Goal: Task Accomplishment & Management: Use online tool/utility

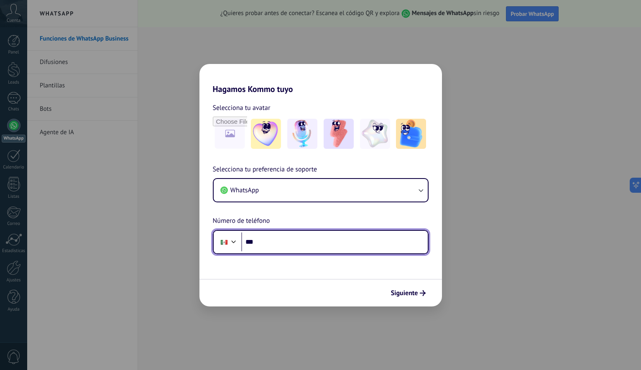
click at [270, 246] on input "***" at bounding box center [334, 241] width 186 height 19
paste input "**********"
click at [264, 244] on input "**********" at bounding box center [334, 241] width 186 height 19
type input "**********"
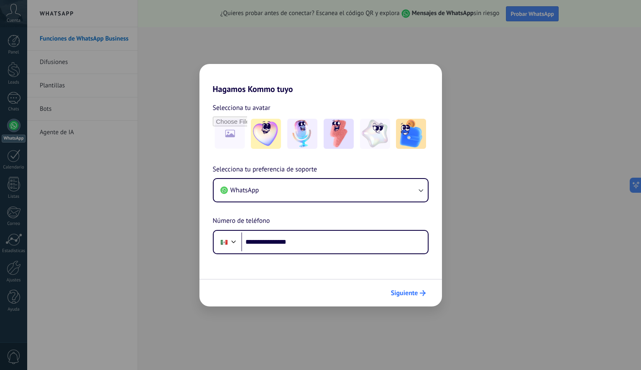
click at [406, 294] on span "Siguiente" at bounding box center [404, 293] width 27 height 6
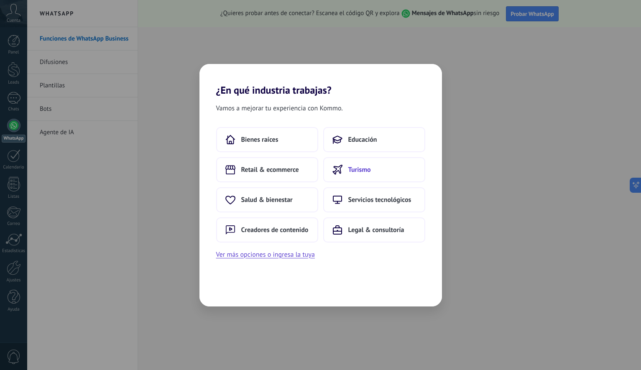
click at [340, 175] on button "Turismo" at bounding box center [374, 169] width 102 height 25
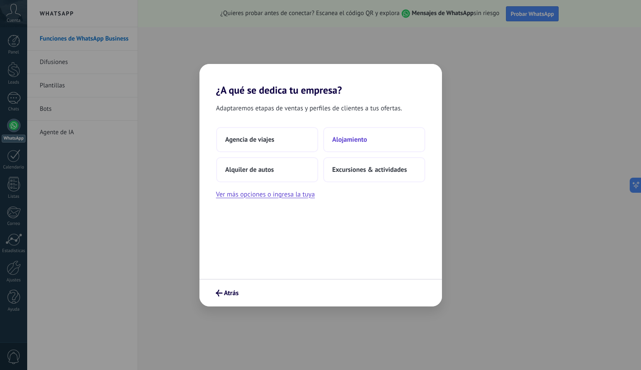
click at [343, 135] on span "Alojamiento" at bounding box center [349, 139] width 35 height 8
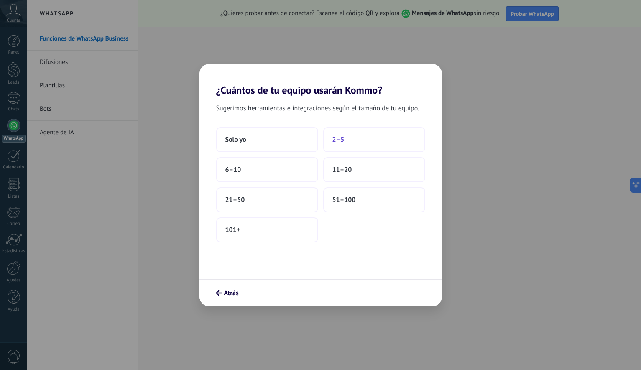
click at [353, 144] on button "2–5" at bounding box center [374, 139] width 102 height 25
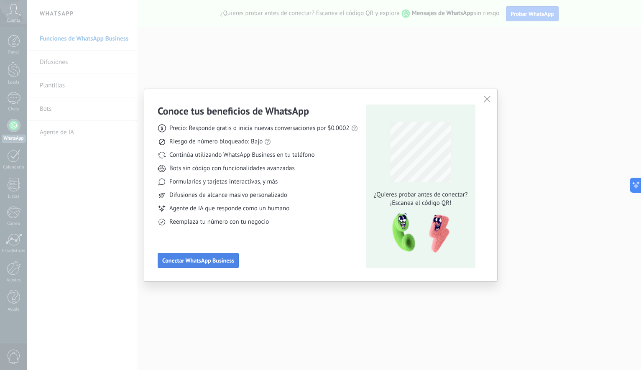
click at [217, 262] on span "Conectar WhatsApp Business" at bounding box center [198, 260] width 72 height 6
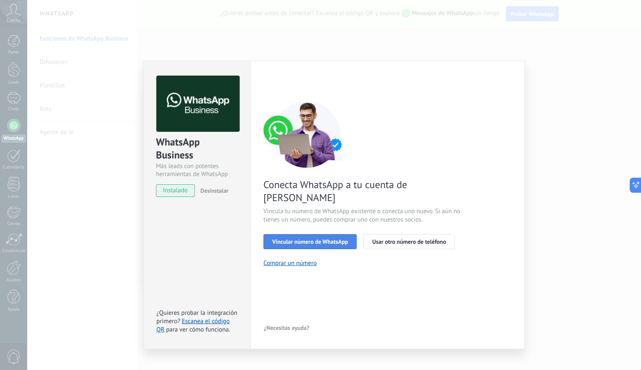
click at [300, 239] on span "Vincular número de WhatsApp" at bounding box center [310, 242] width 76 height 6
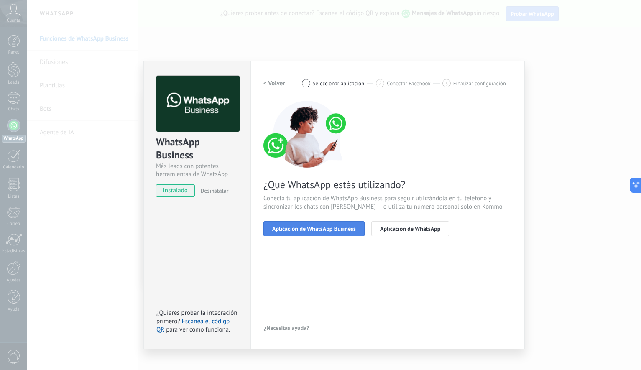
click at [329, 230] on span "Aplicación de WhatsApp Business" at bounding box center [314, 229] width 84 height 6
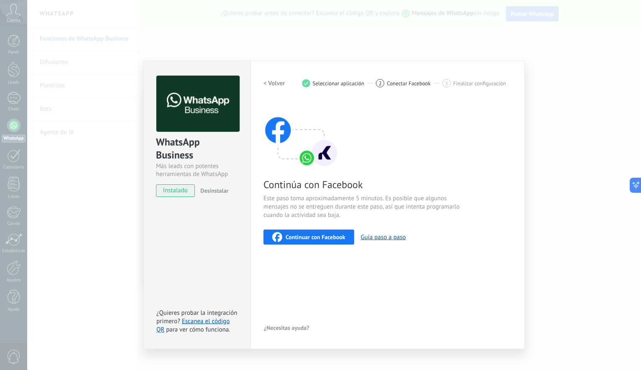
click at [308, 238] on span "Continuar con Facebook" at bounding box center [315, 237] width 60 height 6
click at [377, 236] on button "Guía paso a paso" at bounding box center [383, 237] width 45 height 8
click at [327, 236] on span "Continuar con Facebook" at bounding box center [315, 237] width 60 height 6
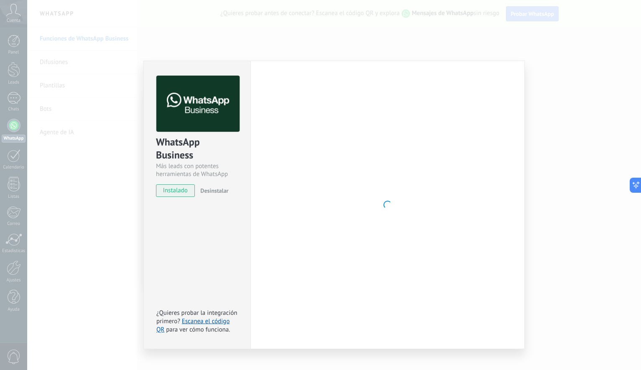
click at [346, 135] on div at bounding box center [387, 205] width 248 height 258
click at [113, 192] on div "WhatsApp Business Más leads con potentes herramientas de WhatsApp instalado Des…" at bounding box center [333, 185] width 613 height 370
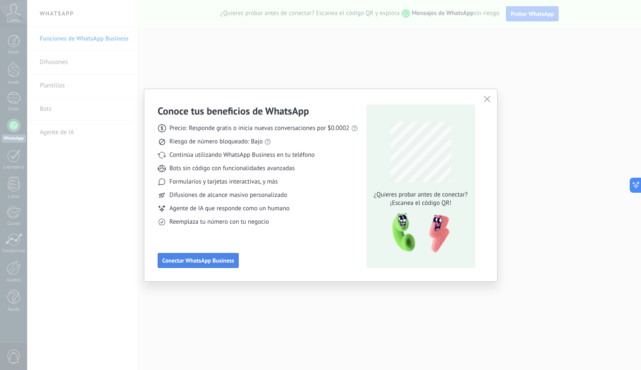
click at [189, 262] on span "Conectar WhatsApp Business" at bounding box center [198, 260] width 72 height 6
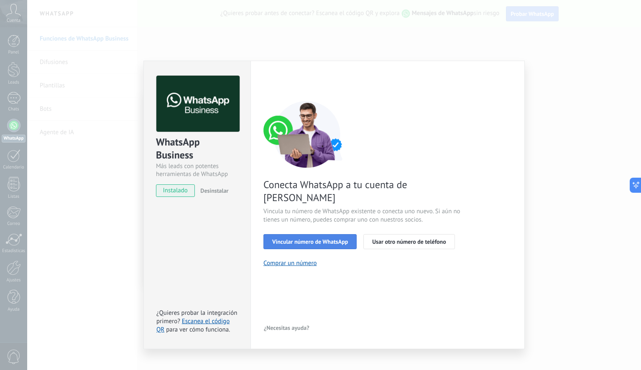
click at [297, 239] on span "Vincular número de WhatsApp" at bounding box center [310, 242] width 76 height 6
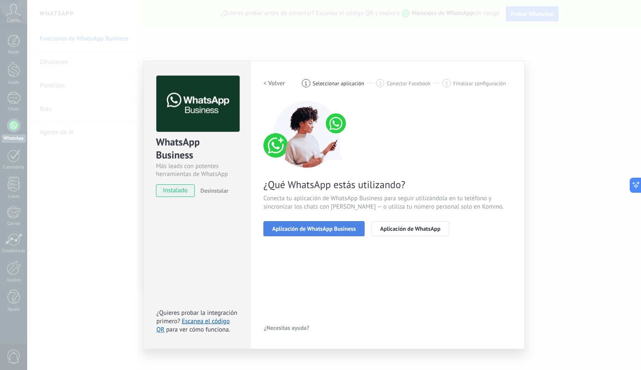
click at [297, 229] on span "Aplicación de WhatsApp Business" at bounding box center [314, 229] width 84 height 6
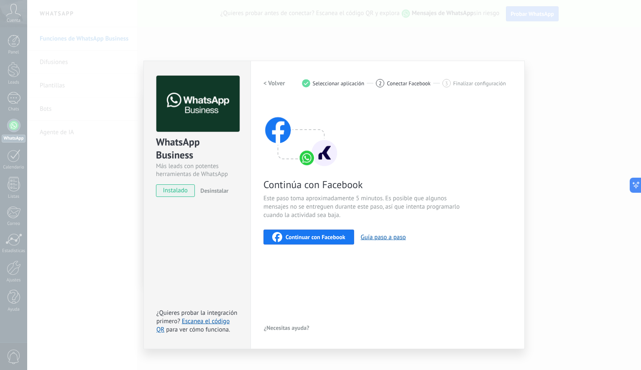
click at [297, 238] on span "Continuar con Facebook" at bounding box center [315, 237] width 60 height 6
click at [92, 199] on div "WhatsApp Business Más leads con potentes herramientas de WhatsApp instalado Des…" at bounding box center [333, 185] width 613 height 370
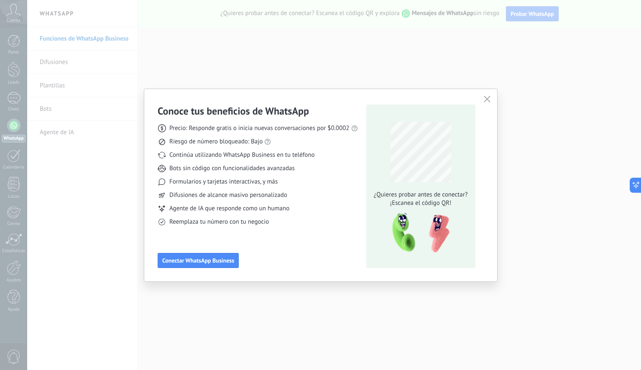
click at [89, 203] on div "Conoce tus beneficios de WhatsApp Precio: Responde gratis o inicia nuevas conve…" at bounding box center [320, 185] width 641 height 370
click at [486, 99] on use "button" at bounding box center [486, 99] width 6 height 6
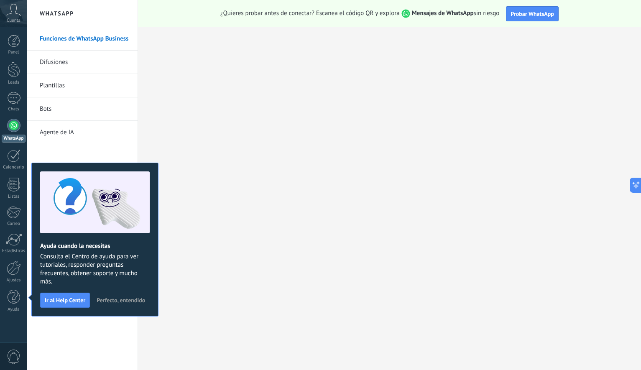
click at [13, 9] on icon at bounding box center [13, 10] width 15 height 13
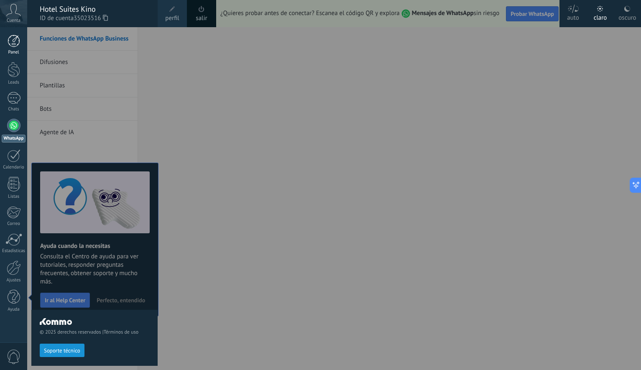
click at [14, 37] on div at bounding box center [14, 41] width 13 height 13
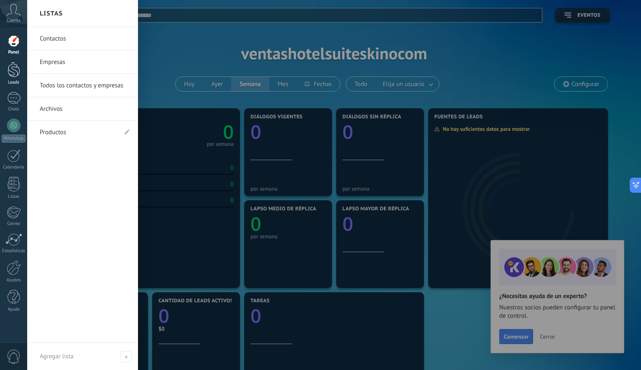
click at [14, 67] on div at bounding box center [14, 69] width 13 height 15
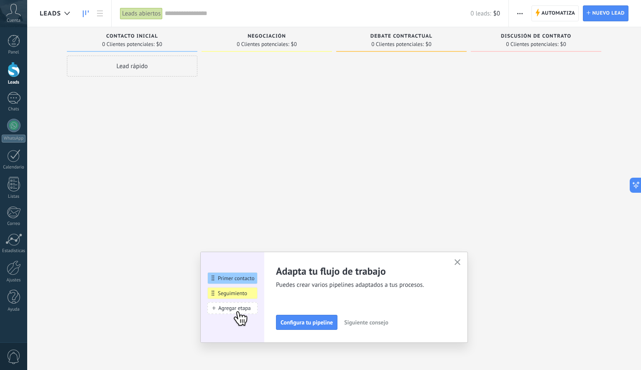
click at [14, 114] on div "Panel Leads Chats WhatsApp Clientes" at bounding box center [13, 178] width 27 height 286
click at [15, 98] on div at bounding box center [13, 98] width 13 height 12
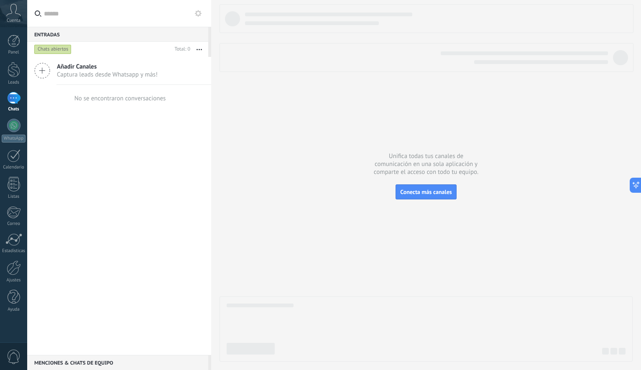
click at [59, 78] on span "Captura leads desde Whatsapp y más!" at bounding box center [107, 75] width 101 height 8
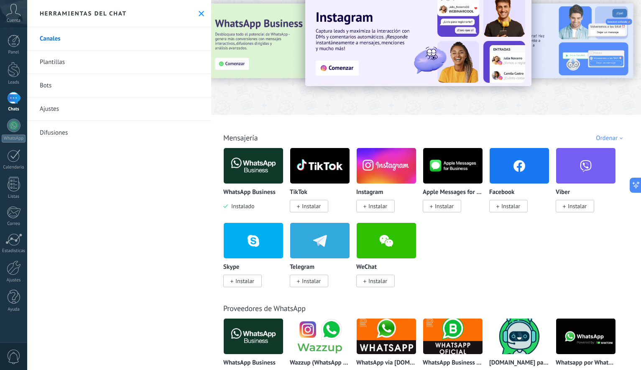
scroll to position [23, 0]
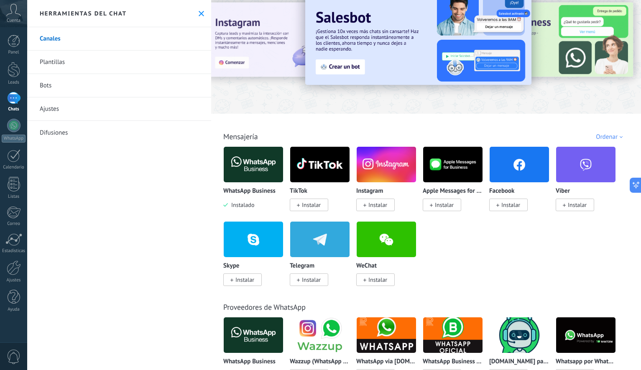
click at [510, 205] on span "Instalar" at bounding box center [510, 205] width 19 height 8
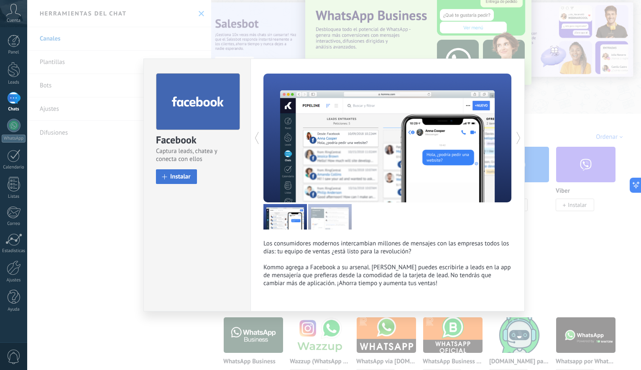
click at [188, 174] on span "Instalar" at bounding box center [180, 176] width 20 height 6
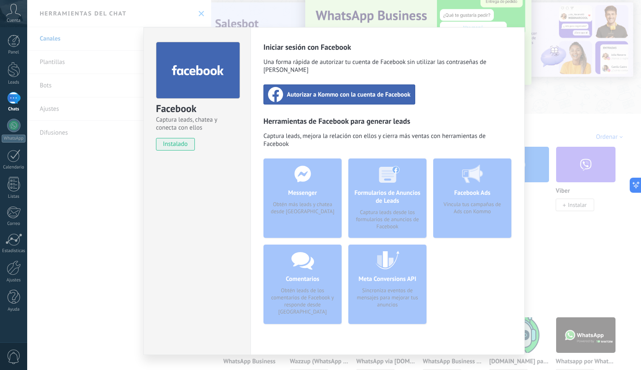
click at [301, 90] on span "Autorizar a Kommo con la cuenta de Facebook" at bounding box center [349, 94] width 124 height 8
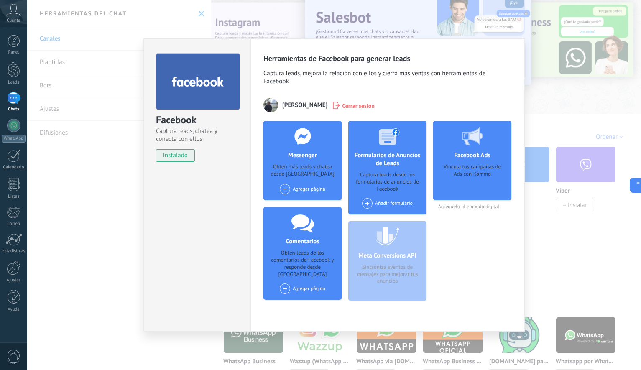
click at [286, 189] on span at bounding box center [285, 189] width 10 height 10
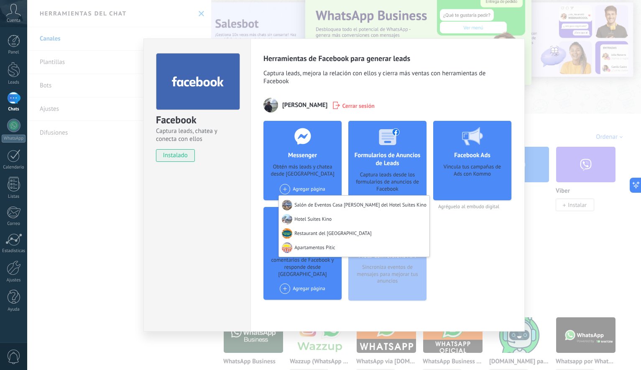
click at [306, 219] on div "Hotel Suites Kino" at bounding box center [354, 219] width 150 height 14
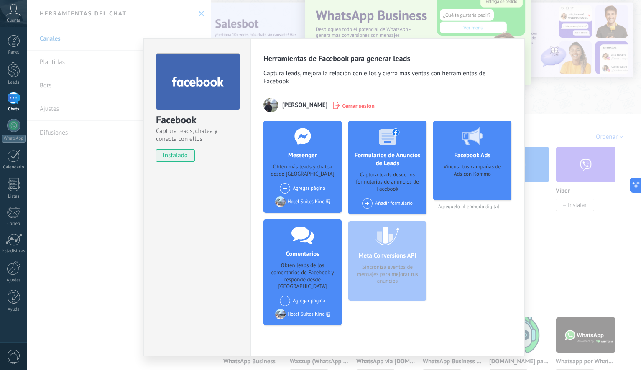
click at [367, 201] on span at bounding box center [367, 203] width 10 height 10
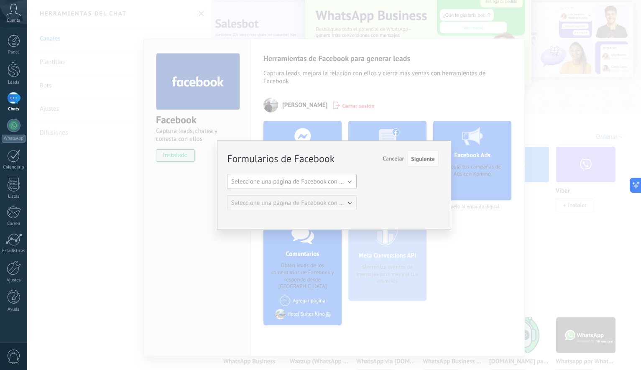
click at [346, 182] on span "Seleccione una página de Facebook con formas" at bounding box center [294, 182] width 126 height 8
click at [349, 183] on span "Seleccione una página de Facebook con formas" at bounding box center [288, 182] width 132 height 8
click at [303, 183] on span "Seleccione una página de Facebook con formas" at bounding box center [294, 182] width 126 height 8
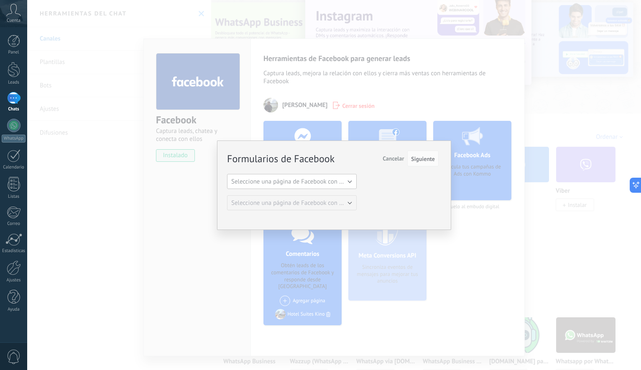
click at [346, 175] on button "Seleccione una página de Facebook con formas" at bounding box center [292, 181] width 130 height 15
drag, startPoint x: 416, startPoint y: 161, endPoint x: 412, endPoint y: 163, distance: 4.5
click at [416, 160] on span "Siguiente" at bounding box center [423, 159] width 24 height 6
click at [389, 156] on span "Cancelar" at bounding box center [392, 159] width 21 height 8
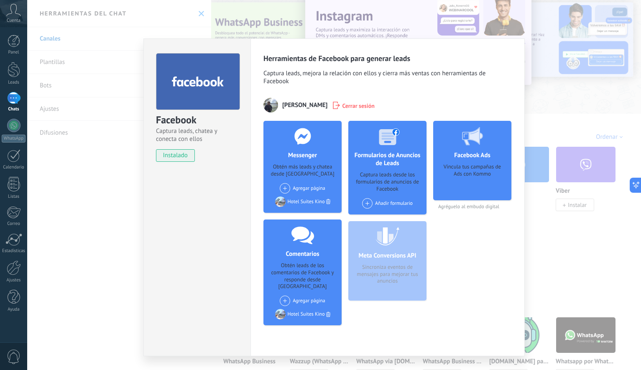
click at [376, 205] on div "Añadir formulario" at bounding box center [387, 203] width 51 height 10
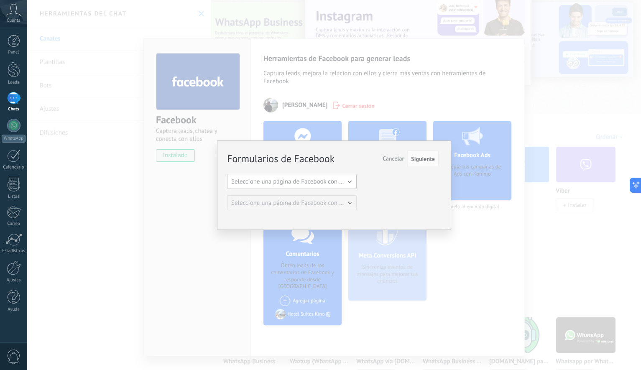
click at [348, 188] on button "Seleccione una página de Facebook con formas" at bounding box center [292, 181] width 130 height 15
click at [471, 278] on div "Formularios de Facebook Siguiente Cancelar Seleccione una página de Facebook co…" at bounding box center [333, 185] width 613 height 370
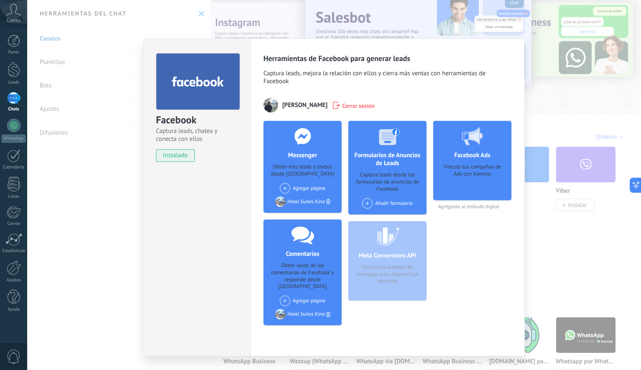
click at [567, 259] on div "Facebook Captura leads, chatea y conecta con ellos instalado Desinstalar Herram…" at bounding box center [333, 185] width 613 height 370
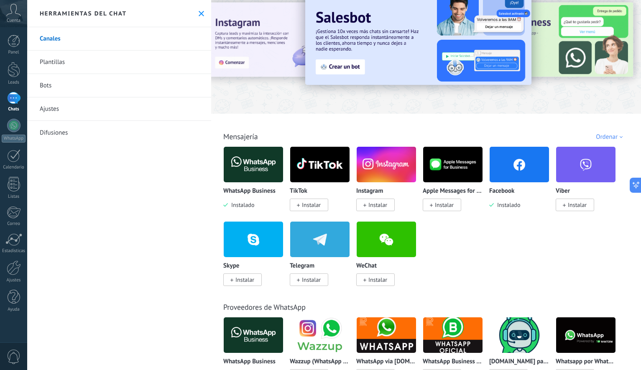
click at [369, 204] on span "Instalar" at bounding box center [377, 205] width 19 height 8
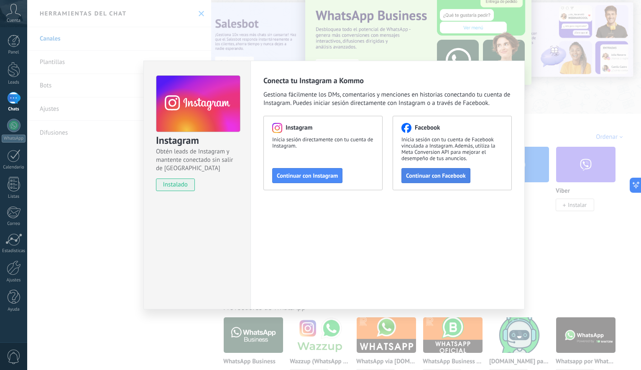
click at [448, 176] on span "Continuar con Facebook" at bounding box center [436, 176] width 60 height 6
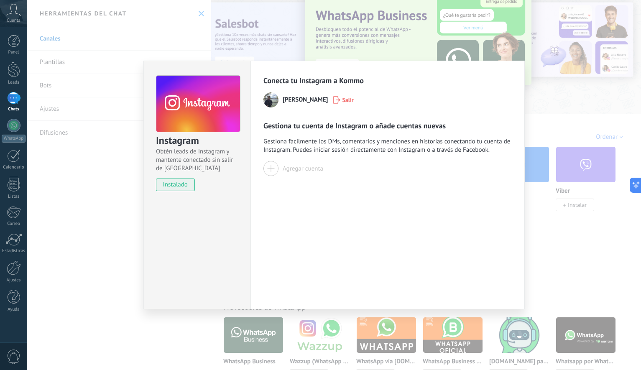
click at [269, 169] on div at bounding box center [270, 168] width 15 height 15
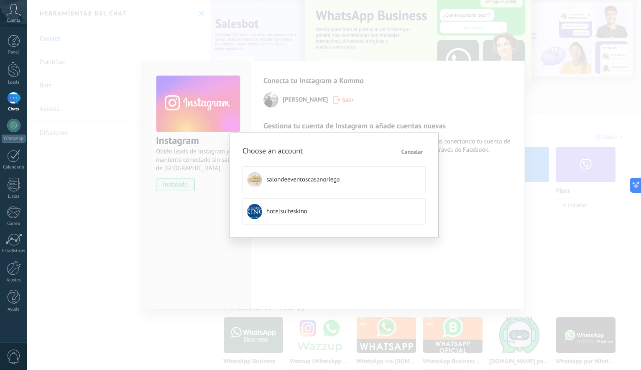
click at [281, 208] on span "hotelsuiteskino" at bounding box center [286, 211] width 41 height 8
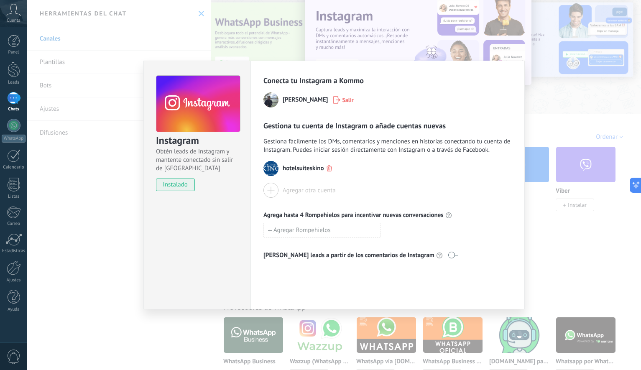
click at [272, 189] on div at bounding box center [270, 190] width 15 height 15
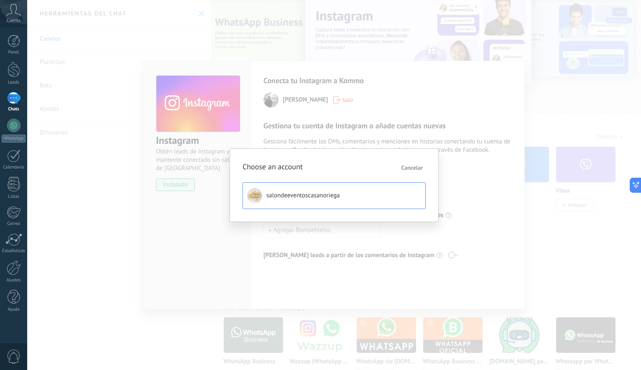
click at [280, 195] on span "salondeeventoscasanoriega" at bounding box center [303, 195] width 74 height 8
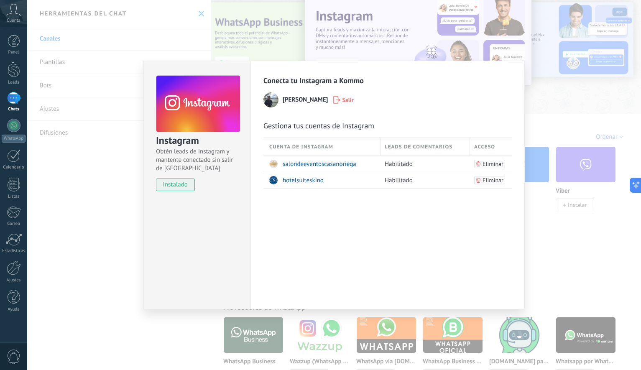
click at [584, 262] on div "Instagram Obtén leads de Instagram y mantente conectado sin salir de Kommo inst…" at bounding box center [333, 185] width 613 height 370
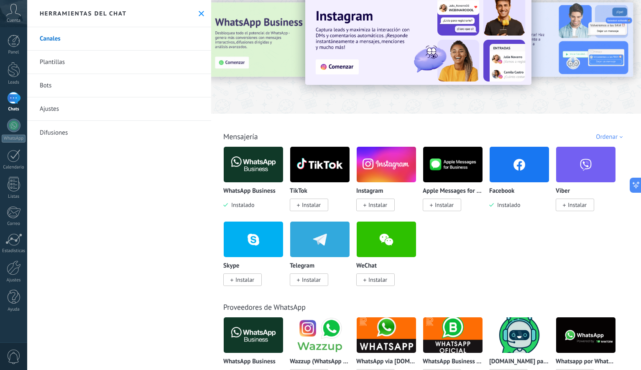
click at [315, 205] on span "Instalar" at bounding box center [311, 205] width 19 height 8
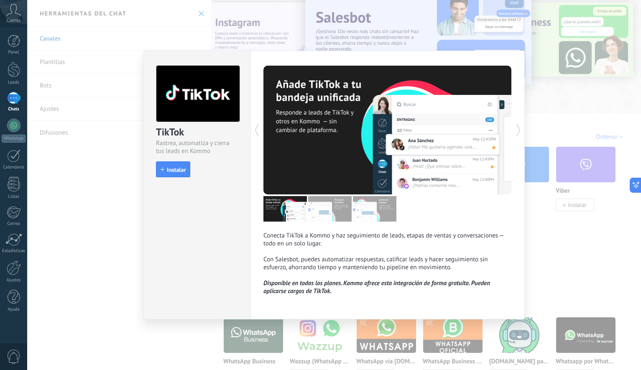
click at [176, 173] on span "Instalar" at bounding box center [176, 170] width 19 height 6
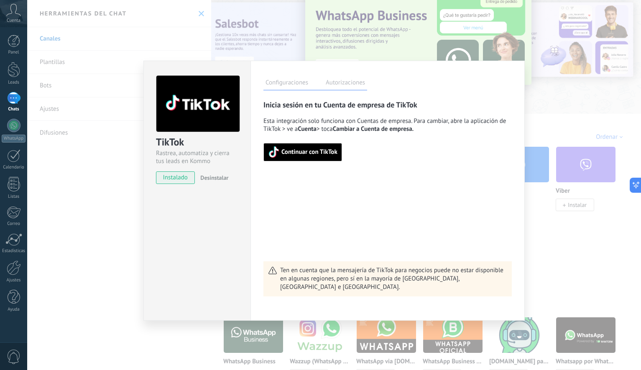
click at [314, 154] on span "Continuar con TikTok" at bounding box center [309, 152] width 56 height 6
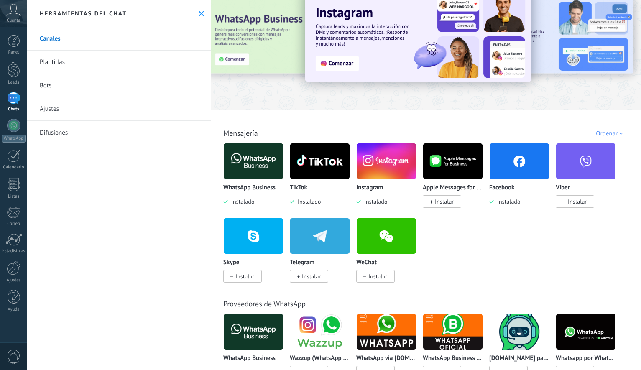
click at [322, 166] on img at bounding box center [319, 161] width 59 height 41
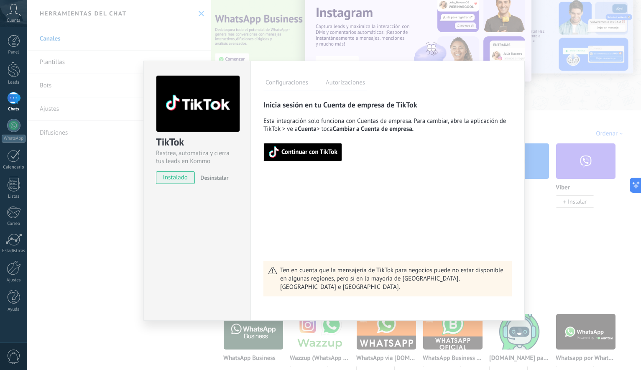
click at [308, 155] on span "Continuar con TikTok" at bounding box center [309, 152] width 56 height 6
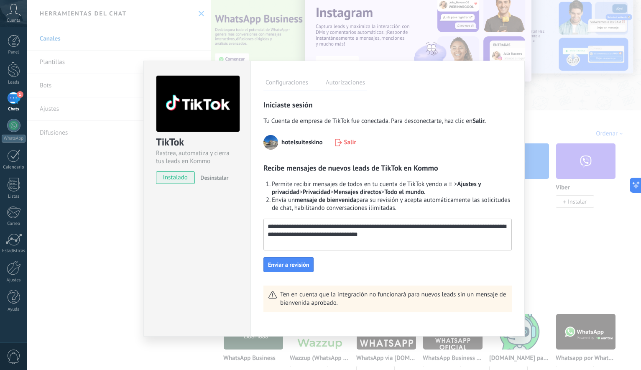
click at [384, 224] on textarea "**********" at bounding box center [387, 230] width 246 height 23
click at [441, 229] on textarea "**********" at bounding box center [387, 230] width 246 height 23
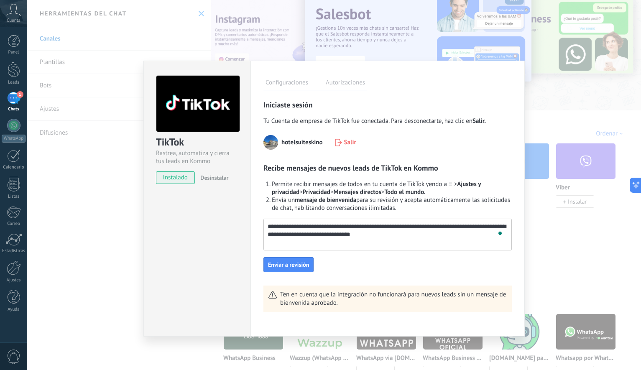
drag, startPoint x: 437, startPoint y: 228, endPoint x: 286, endPoint y: 236, distance: 151.9
click at [286, 236] on textarea "**********" at bounding box center [387, 230] width 246 height 23
drag, startPoint x: 290, startPoint y: 235, endPoint x: 260, endPoint y: 236, distance: 30.5
click at [260, 236] on div "Configuraciones Autorizaciones Esta pestaña registra a los usuarios que han con…" at bounding box center [387, 199] width 274 height 276
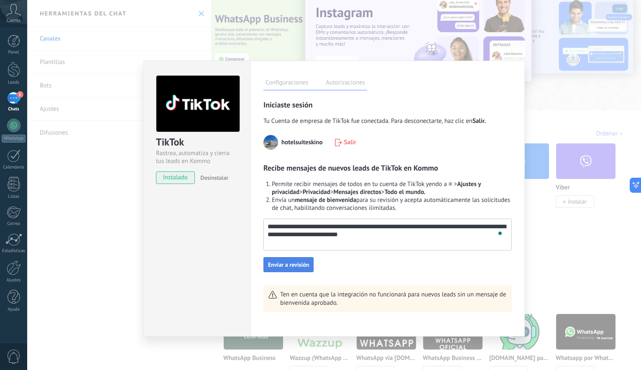
type textarea "**********"
click at [297, 266] on span "Enviar a revisión" at bounding box center [288, 265] width 41 height 6
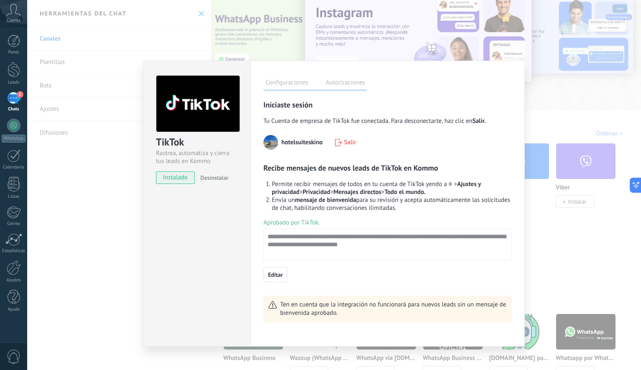
click at [338, 84] on label "Autorizaciones" at bounding box center [344, 84] width 43 height 12
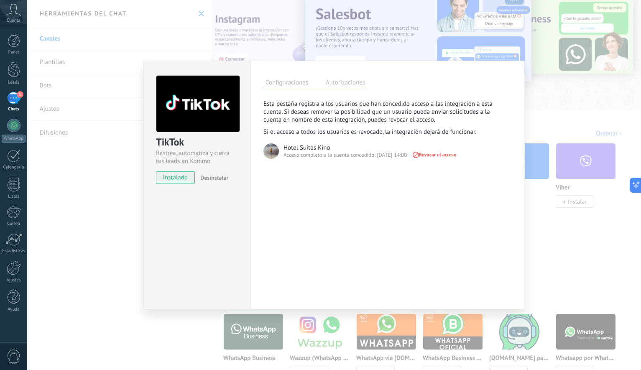
click at [559, 244] on div "TikTok Rastrea, automatiza y cierra tus leads en Kommo instalado Desinstalar Co…" at bounding box center [333, 185] width 613 height 370
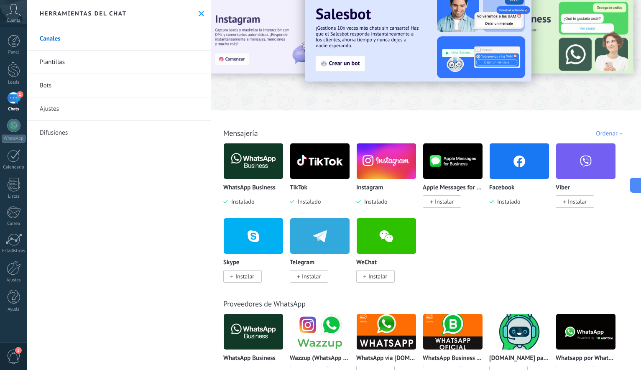
click at [394, 175] on img at bounding box center [385, 161] width 59 height 41
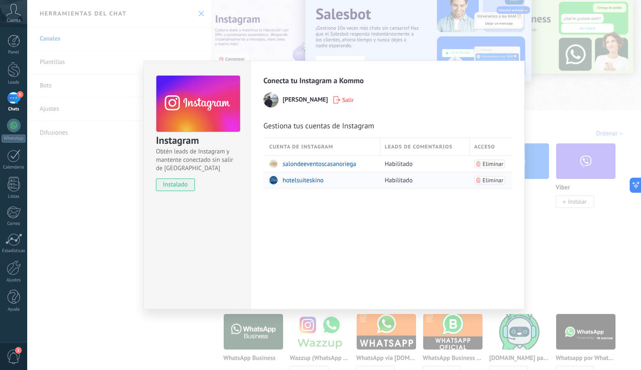
click at [305, 181] on span "hotelsuiteskino" at bounding box center [302, 180] width 41 height 8
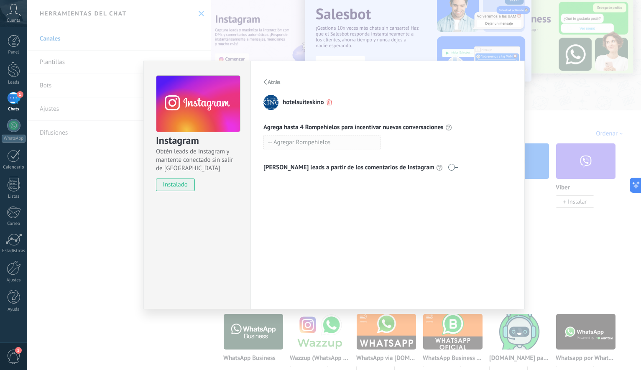
click at [312, 142] on span "Agregar Rompehielos" at bounding box center [301, 143] width 57 height 6
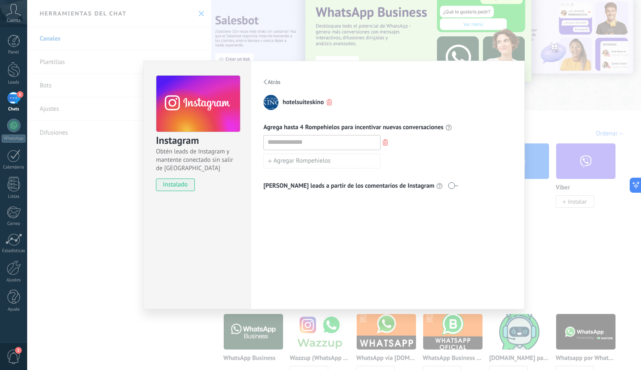
click at [590, 252] on div "Instagram Obtén leads de Instagram y mantente conectado sin salir de Kommo inst…" at bounding box center [333, 185] width 613 height 370
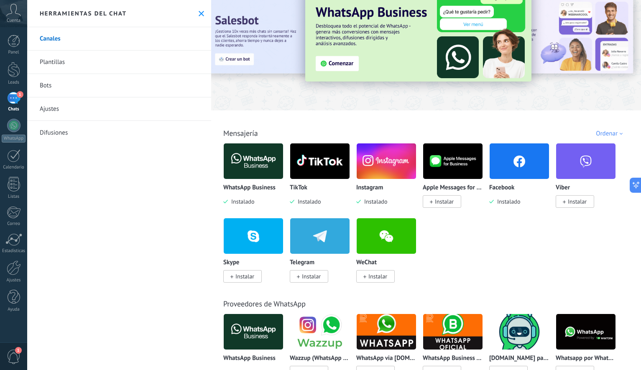
click at [247, 191] on p "WhatsApp Business" at bounding box center [249, 187] width 52 height 7
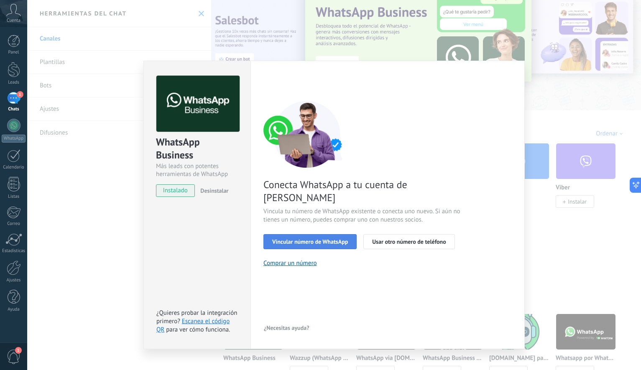
click at [307, 239] on span "Vincular número de WhatsApp" at bounding box center [310, 242] width 76 height 6
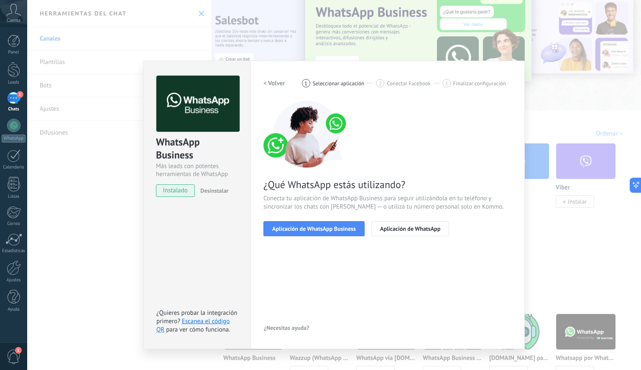
click at [307, 230] on span "Aplicación de WhatsApp Business" at bounding box center [314, 229] width 84 height 6
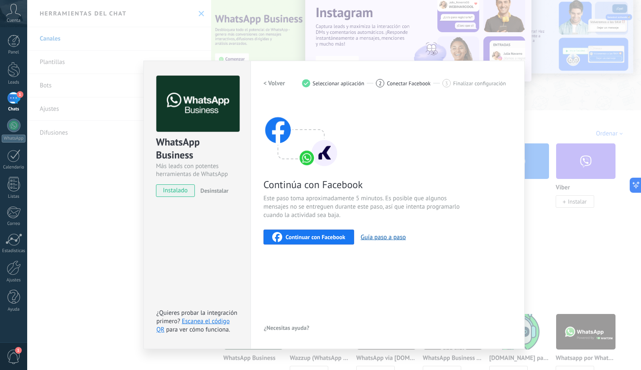
click at [304, 236] on span "Continuar con Facebook" at bounding box center [315, 237] width 60 height 6
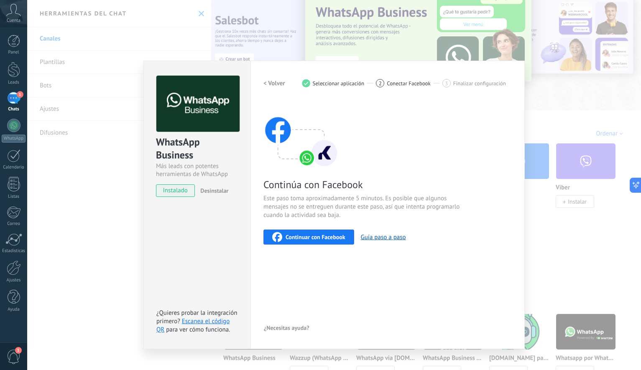
click at [280, 84] on h2 "< Volver" at bounding box center [274, 83] width 22 height 8
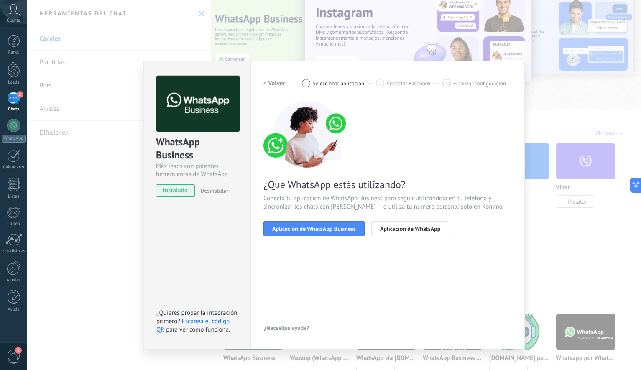
click at [278, 84] on h2 "< Volver" at bounding box center [274, 83] width 22 height 8
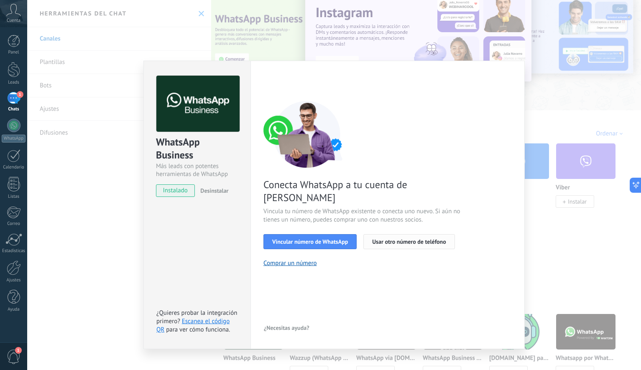
click at [406, 239] on span "Usar otro número de teléfono" at bounding box center [409, 242] width 74 height 6
click at [328, 56] on div "WhatsApp Business Más leads con potentes herramientas de WhatsApp instalado Des…" at bounding box center [333, 185] width 613 height 370
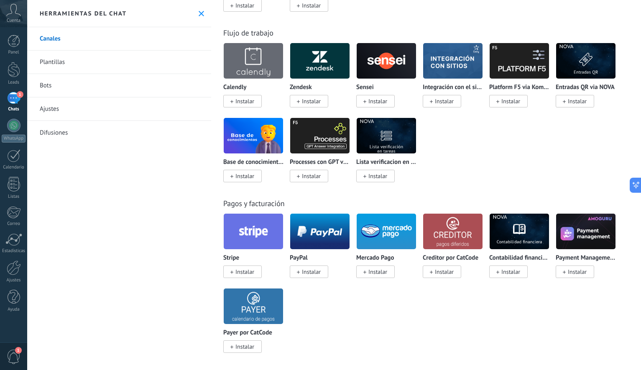
scroll to position [1308, 0]
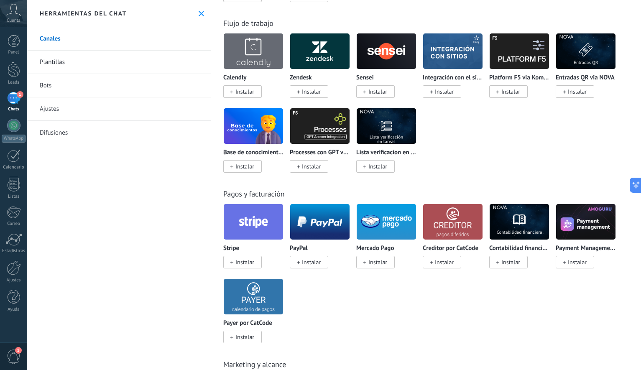
click at [245, 263] on span "Instalar" at bounding box center [244, 262] width 19 height 8
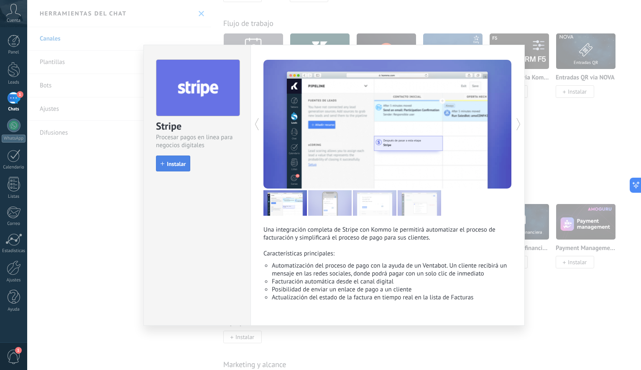
click at [172, 164] on span "Instalar" at bounding box center [176, 164] width 19 height 6
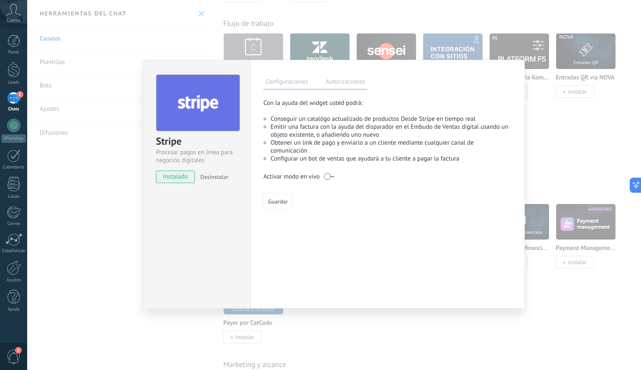
click at [326, 175] on label at bounding box center [329, 176] width 10 height 13
click at [343, 80] on label "Autorizaciones" at bounding box center [344, 83] width 43 height 12
click at [333, 84] on label "Autorizaciones" at bounding box center [344, 83] width 43 height 12
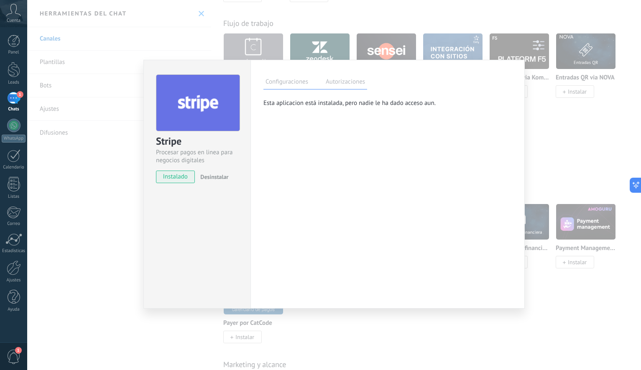
click at [300, 84] on label "Configuraciones" at bounding box center [286, 83] width 47 height 12
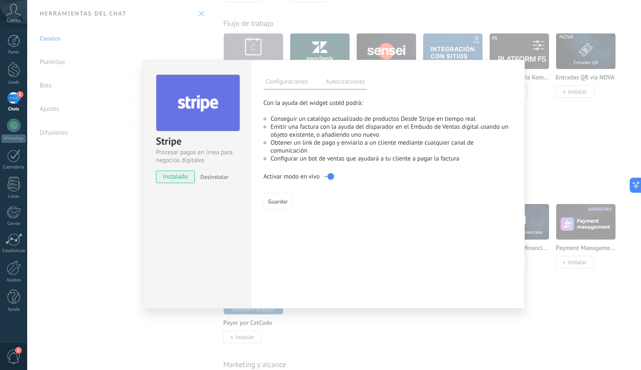
click at [576, 155] on div "**********" at bounding box center [333, 185] width 613 height 370
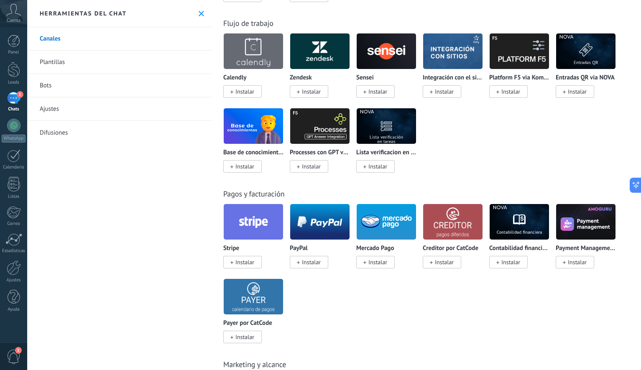
click at [247, 221] on img at bounding box center [253, 221] width 59 height 41
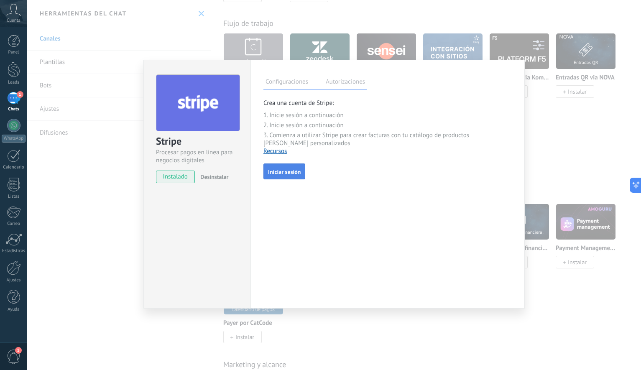
click at [282, 175] on span "Iniciar sesión" at bounding box center [284, 172] width 33 height 6
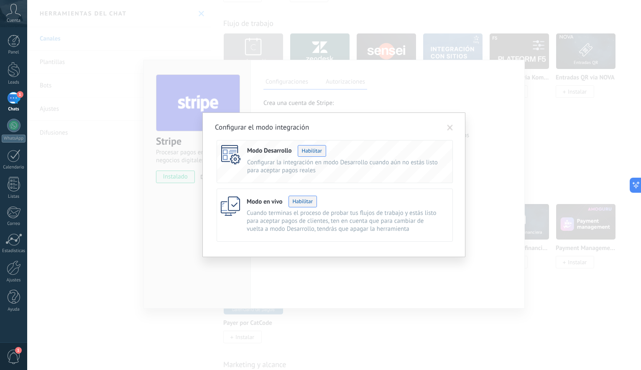
click at [298, 202] on button "Habilitar" at bounding box center [302, 202] width 28 height 12
click at [449, 125] on span at bounding box center [450, 128] width 6 height 6
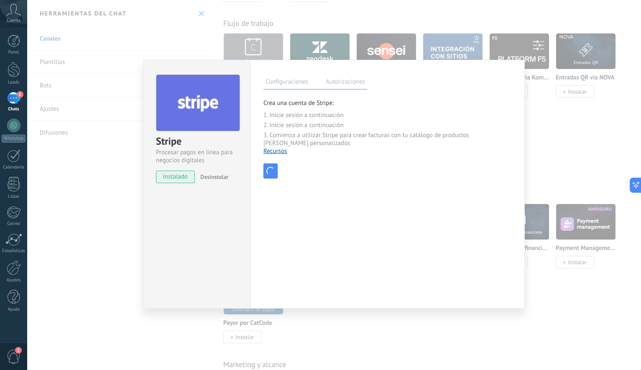
click at [572, 120] on div "**********" at bounding box center [333, 185] width 613 height 370
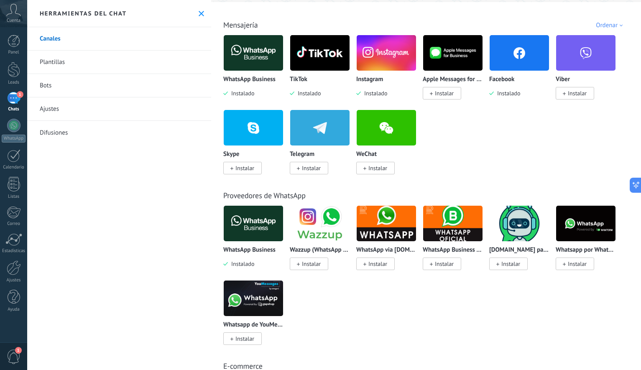
scroll to position [135, 0]
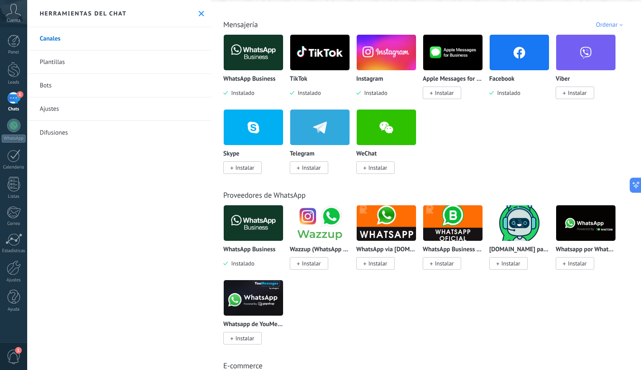
click at [463, 229] on img at bounding box center [452, 223] width 59 height 41
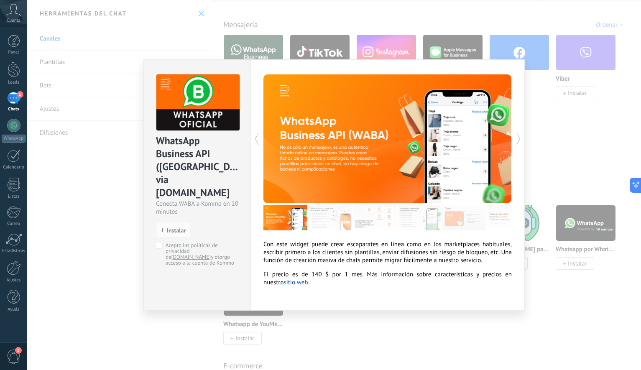
click at [560, 154] on div "WhatsApp Business API ([GEOGRAPHIC_DATA]) via [DOMAIN_NAME] Conecta WABA a Komm…" at bounding box center [333, 185] width 613 height 370
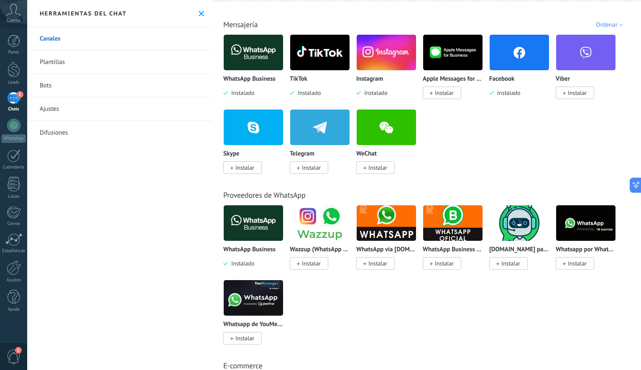
click at [330, 216] on img at bounding box center [319, 223] width 59 height 41
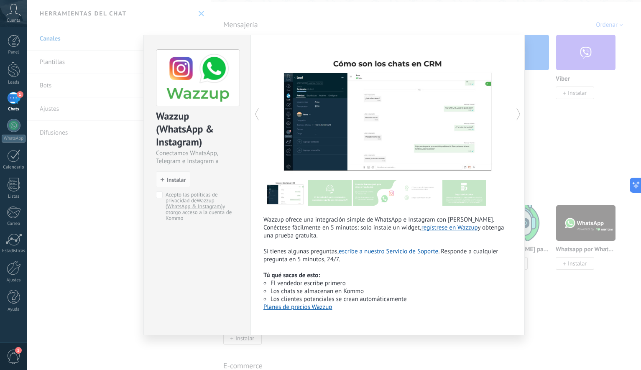
click at [578, 142] on div "Wazzup (WhatsApp & Instagram) Conectamos WhatsApp, Telegram e Instagram a Kommo…" at bounding box center [333, 185] width 613 height 370
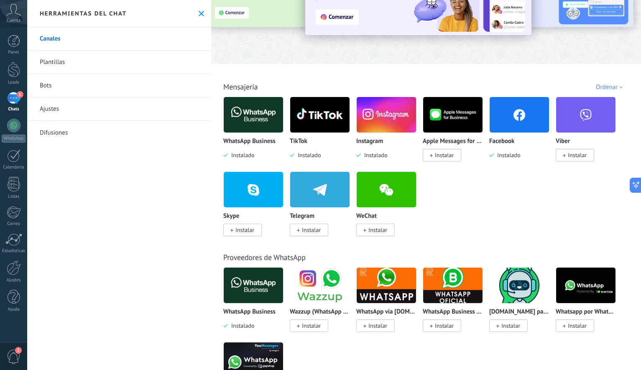
scroll to position [63, 0]
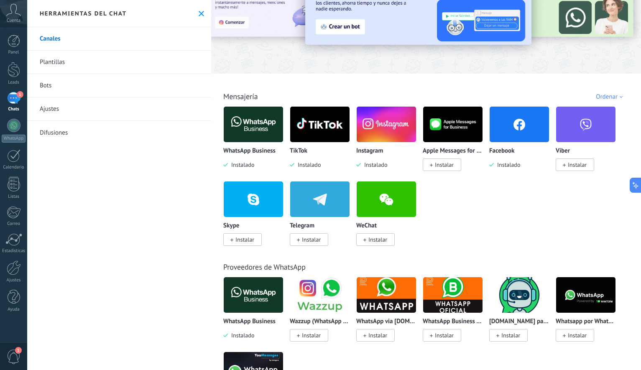
click at [246, 131] on img at bounding box center [253, 124] width 59 height 41
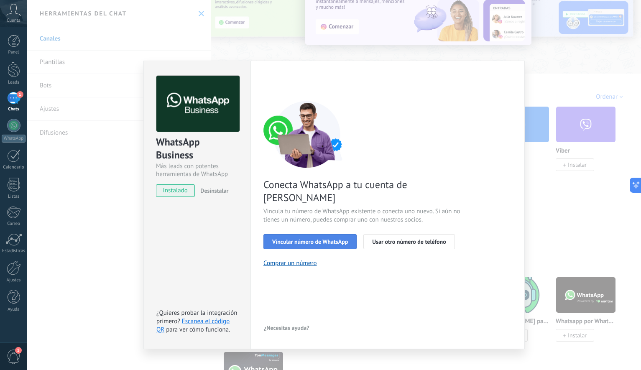
click at [335, 239] on span "Vincular número de WhatsApp" at bounding box center [310, 242] width 76 height 6
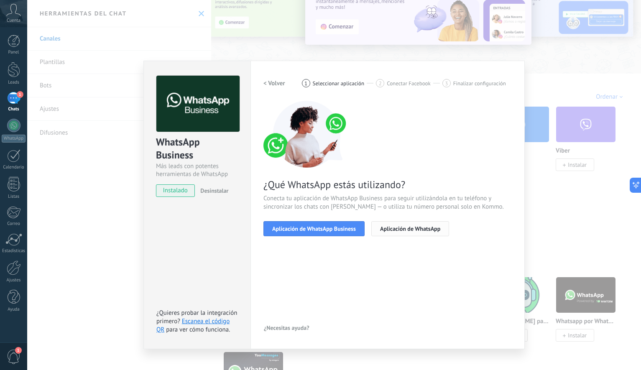
click at [382, 231] on span "Aplicación de WhatsApp" at bounding box center [410, 229] width 60 height 6
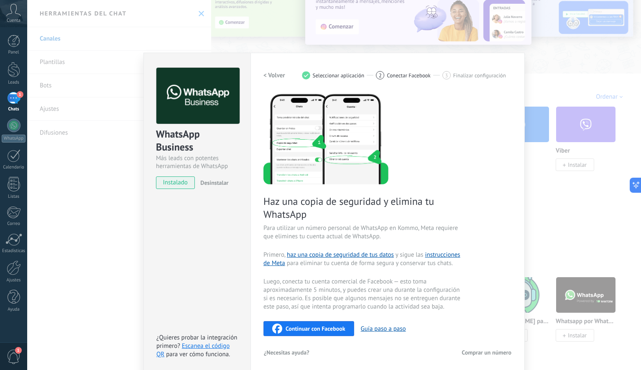
scroll to position [11, 0]
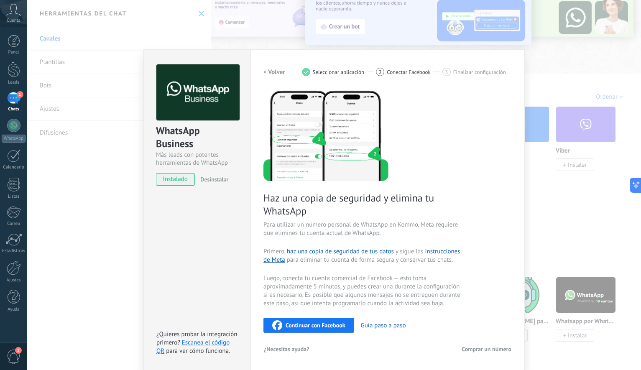
click at [270, 72] on h2 "< Volver" at bounding box center [274, 72] width 22 height 8
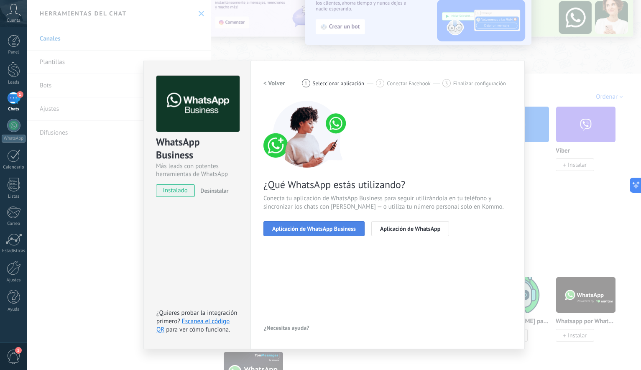
click at [305, 229] on span "Aplicación de WhatsApp Business" at bounding box center [314, 229] width 84 height 6
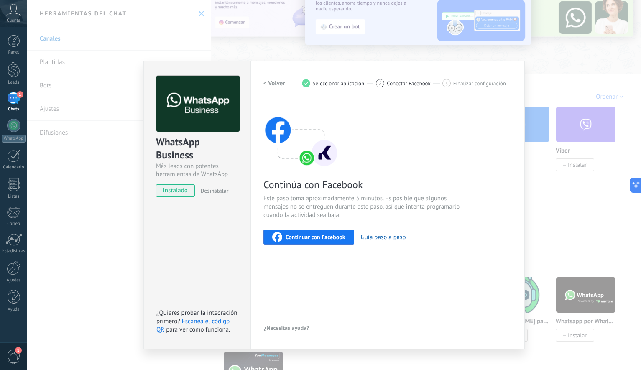
click at [321, 236] on span "Continuar con Facebook" at bounding box center [315, 237] width 60 height 6
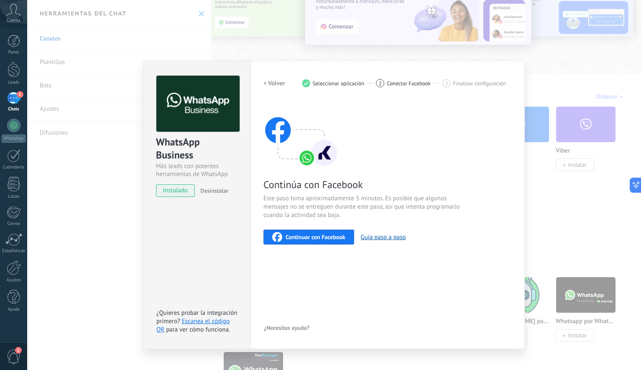
click at [545, 71] on div "WhatsApp Business Más leads con potentes herramientas de WhatsApp instalado Des…" at bounding box center [333, 185] width 613 height 370
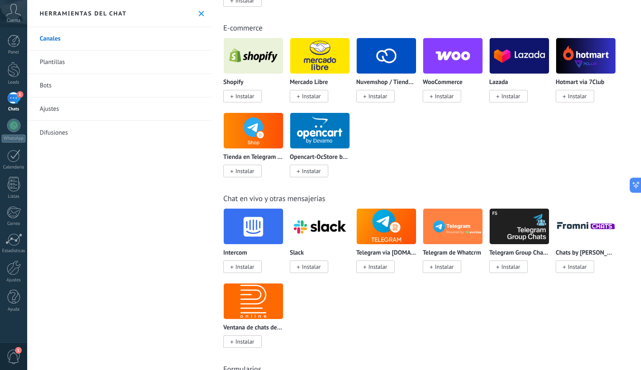
scroll to position [482, 0]
